Goal: Information Seeking & Learning: Learn about a topic

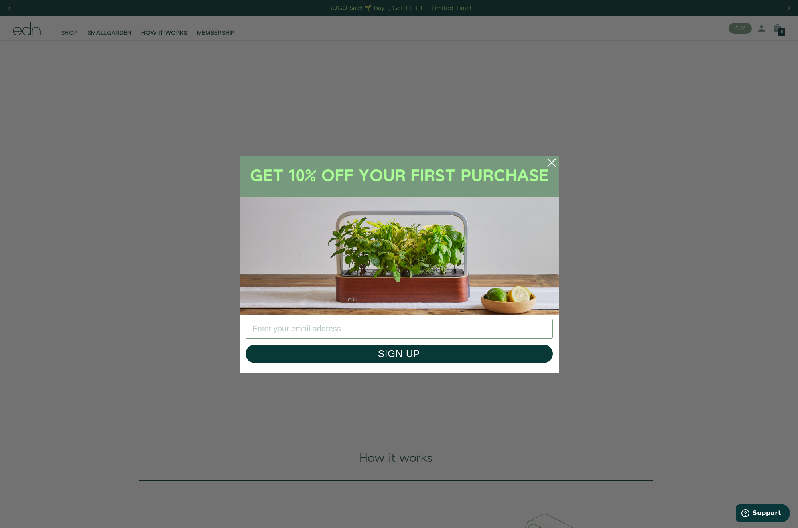
click at [553, 162] on icon "Close dialog" at bounding box center [551, 162] width 7 height 7
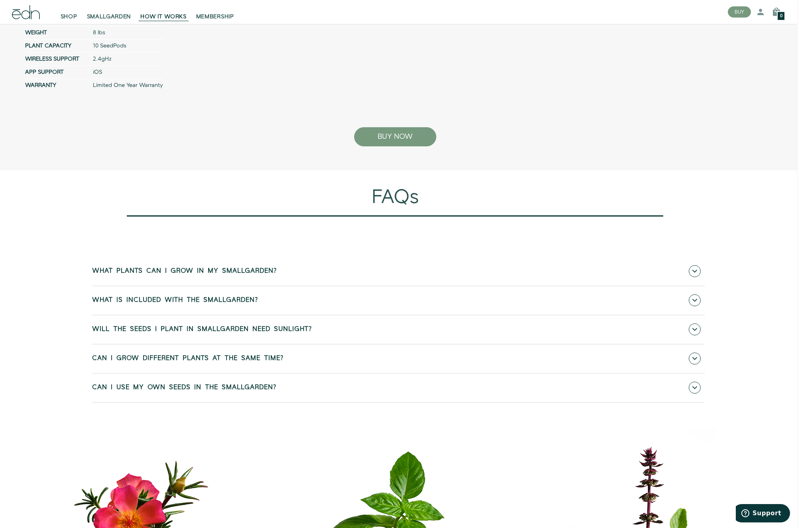
scroll to position [3380, 1]
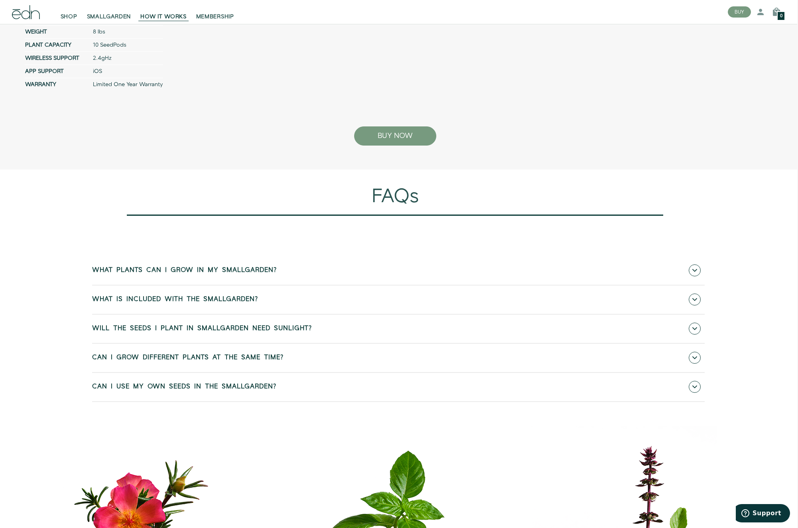
drag, startPoint x: 334, startPoint y: 310, endPoint x: 338, endPoint y: 298, distance: 12.4
click at [335, 285] on link "What plants can I grow in my SmallGarden?" at bounding box center [398, 270] width 613 height 28
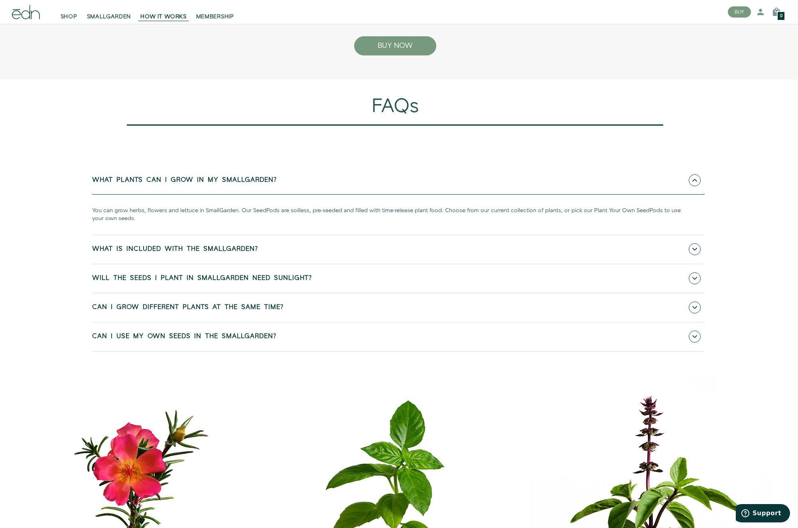
scroll to position [3471, 1]
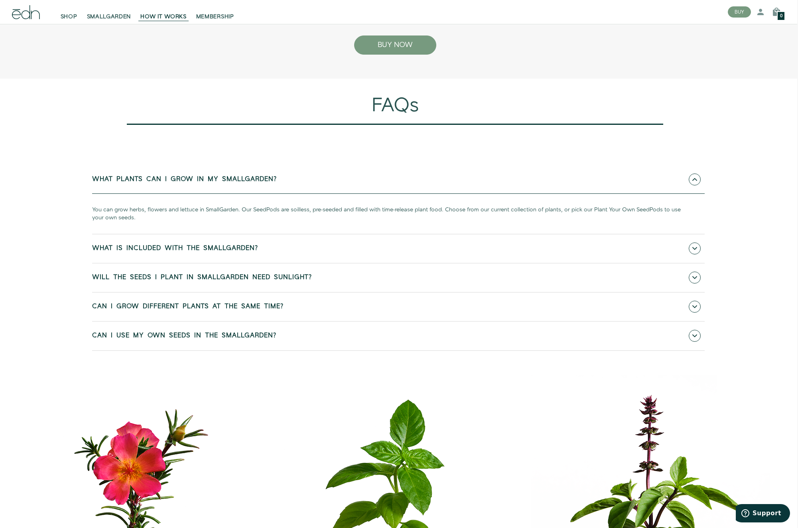
click at [190, 263] on link "What is included with the SmallGarden?" at bounding box center [398, 248] width 613 height 28
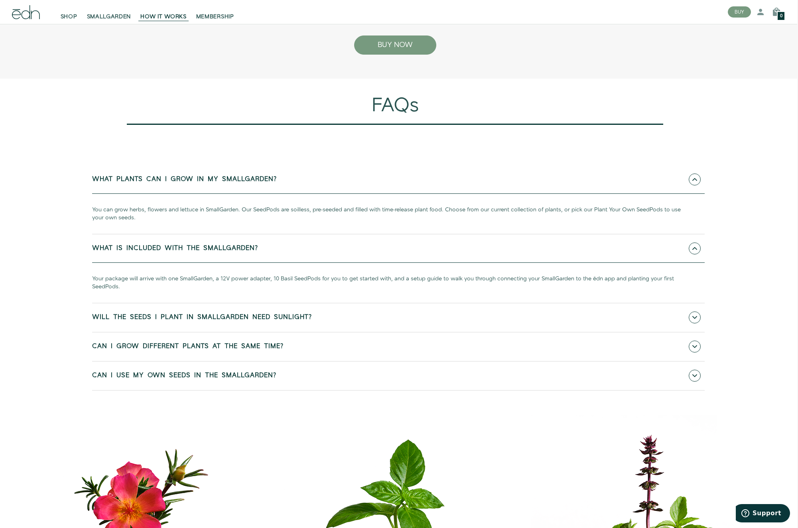
click at [284, 350] on span "Can I grow different plants at the same time?" at bounding box center [187, 346] width 191 height 7
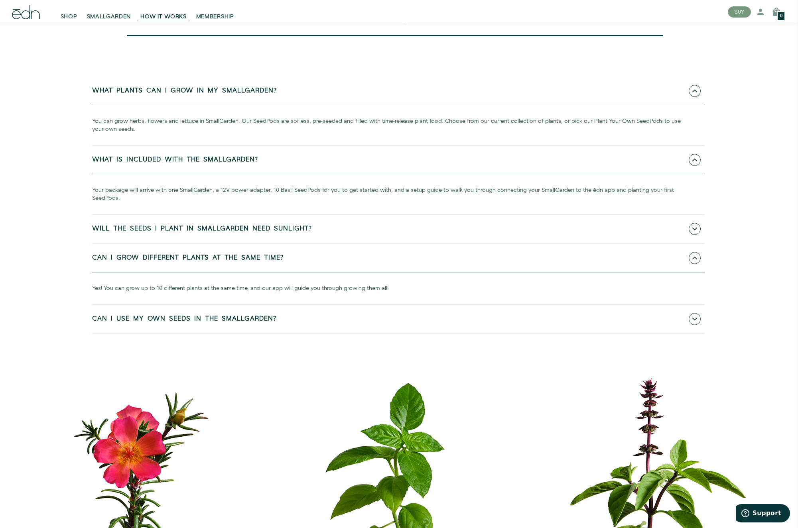
scroll to position [3561, 1]
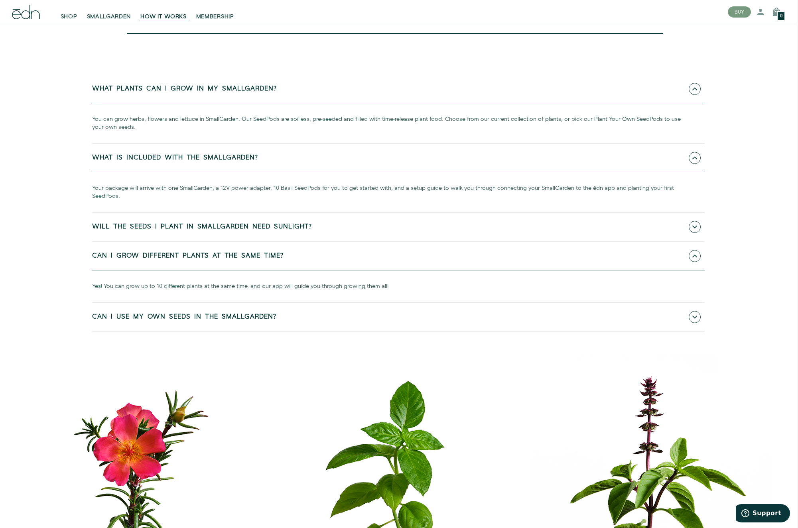
click at [276, 331] on link "Can I use my own seeds in the SmallGarden?" at bounding box center [398, 317] width 613 height 28
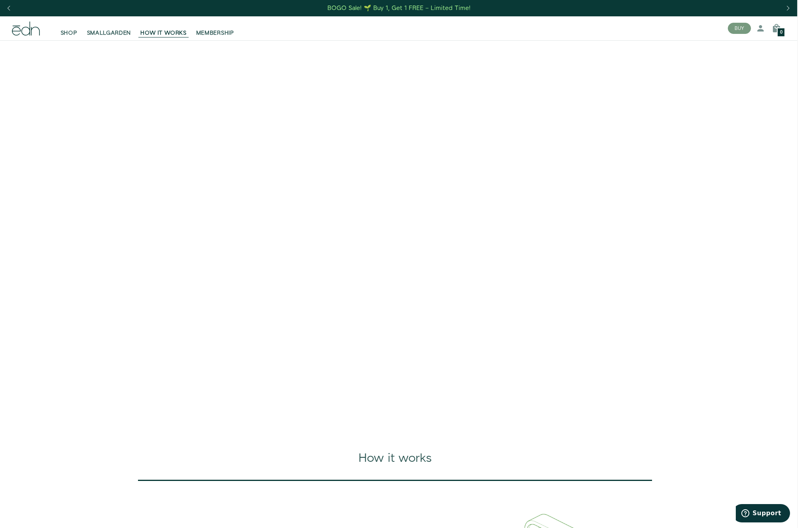
scroll to position [0, 1]
click at [65, 31] on span "SHOP" at bounding box center [69, 33] width 17 height 8
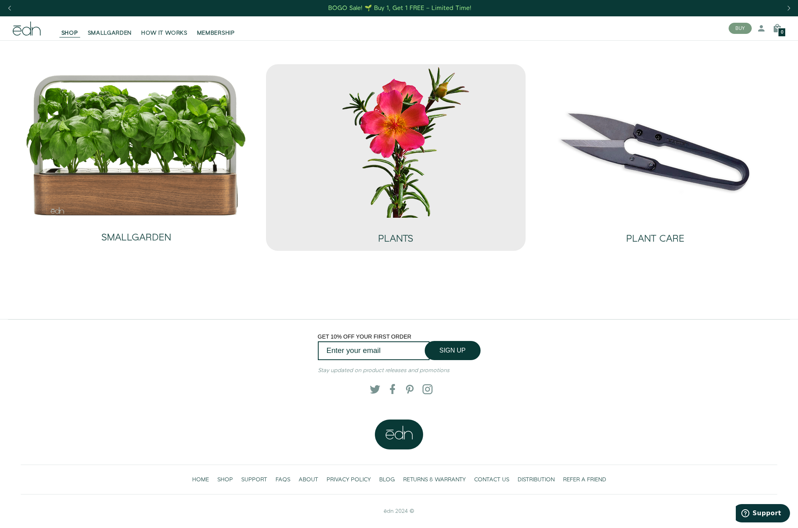
click at [412, 187] on img at bounding box center [395, 141] width 239 height 154
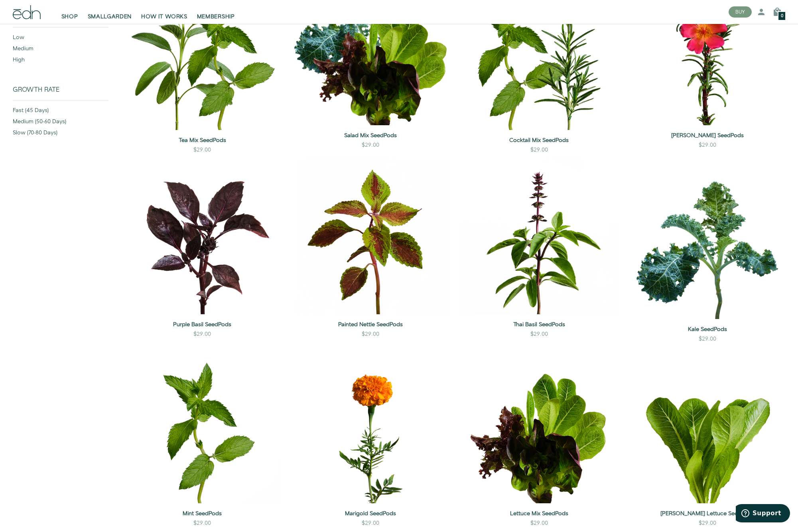
scroll to position [57, 0]
